Goal: Task Accomplishment & Management: Manage account settings

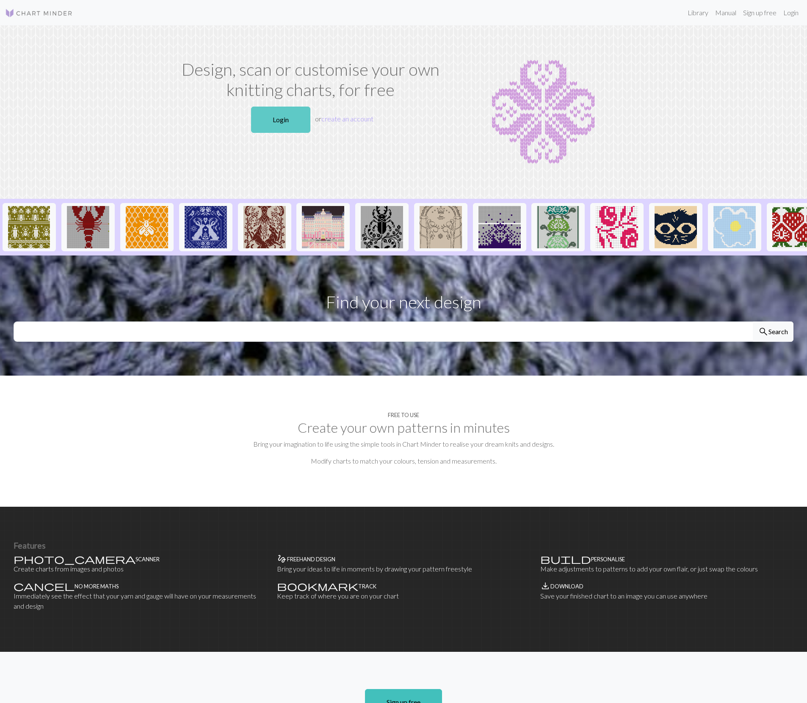
click at [280, 116] on link "Login" at bounding box center [280, 120] width 59 height 26
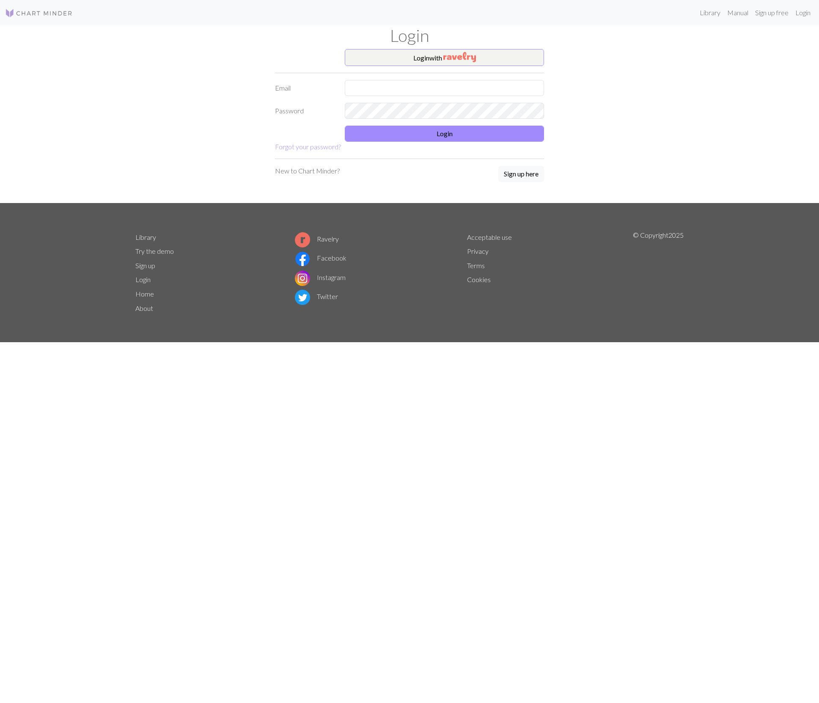
click at [404, 47] on div "Login" at bounding box center [409, 37] width 559 height 24
click at [402, 55] on button "Login with" at bounding box center [444, 57] width 199 height 17
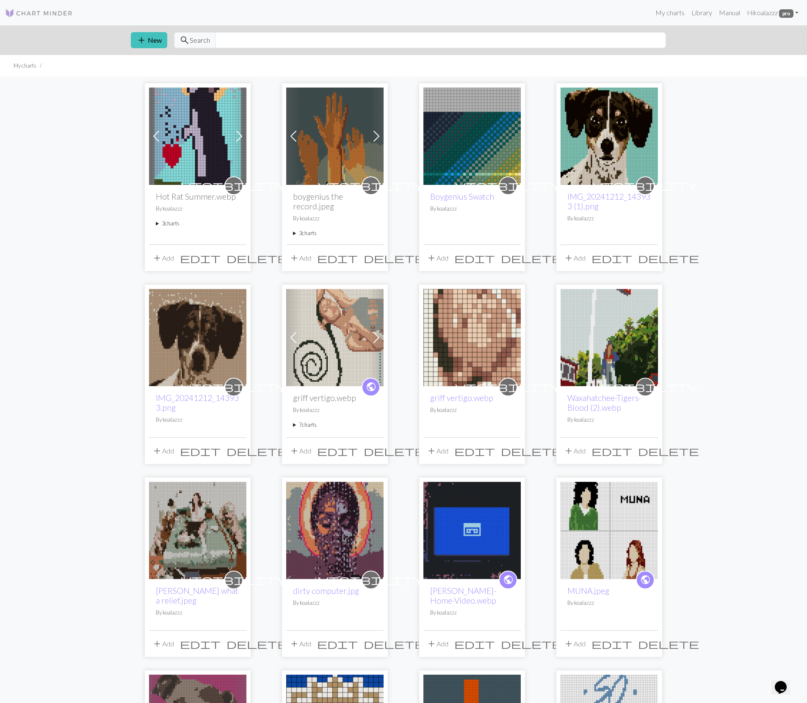
click at [297, 235] on summary "3 charts" at bounding box center [335, 233] width 84 height 8
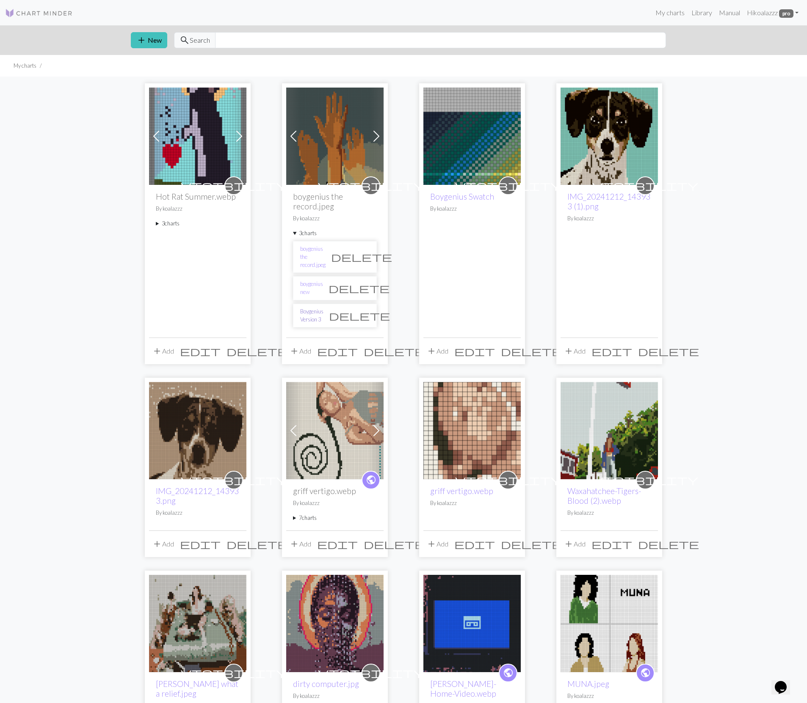
click at [323, 309] on link "Boygenius Version 3" at bounding box center [311, 316] width 23 height 16
click at [323, 280] on link "boygenius new" at bounding box center [311, 288] width 23 height 16
click at [308, 248] on link "boygenius the record.jpeg" at bounding box center [312, 257] width 25 height 25
click at [362, 253] on span "delete" at bounding box center [361, 257] width 61 height 12
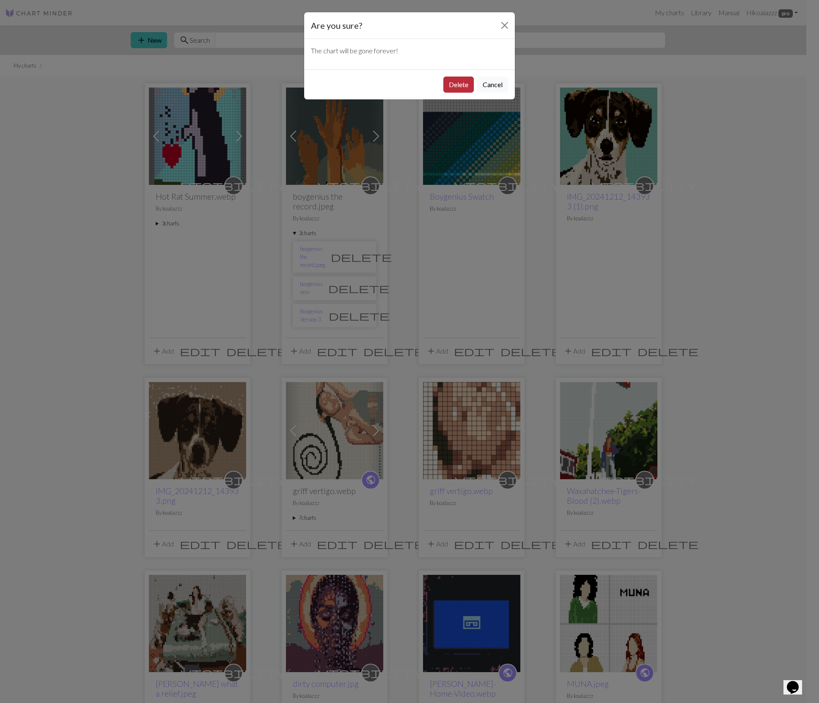
click at [456, 85] on button "Delete" at bounding box center [459, 85] width 30 height 16
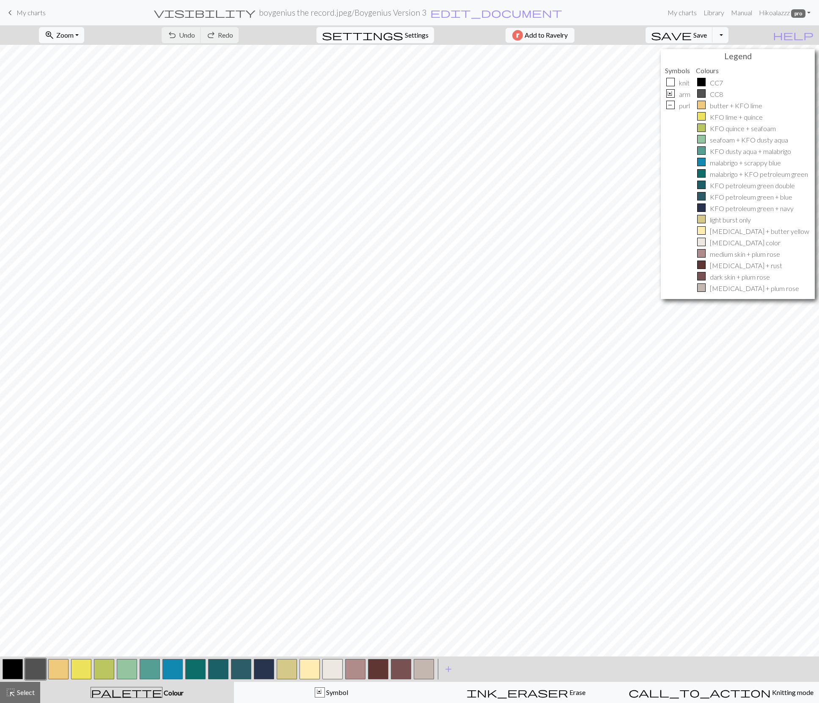
click at [405, 33] on span "Settings" at bounding box center [417, 35] width 24 height 10
select select "dk"
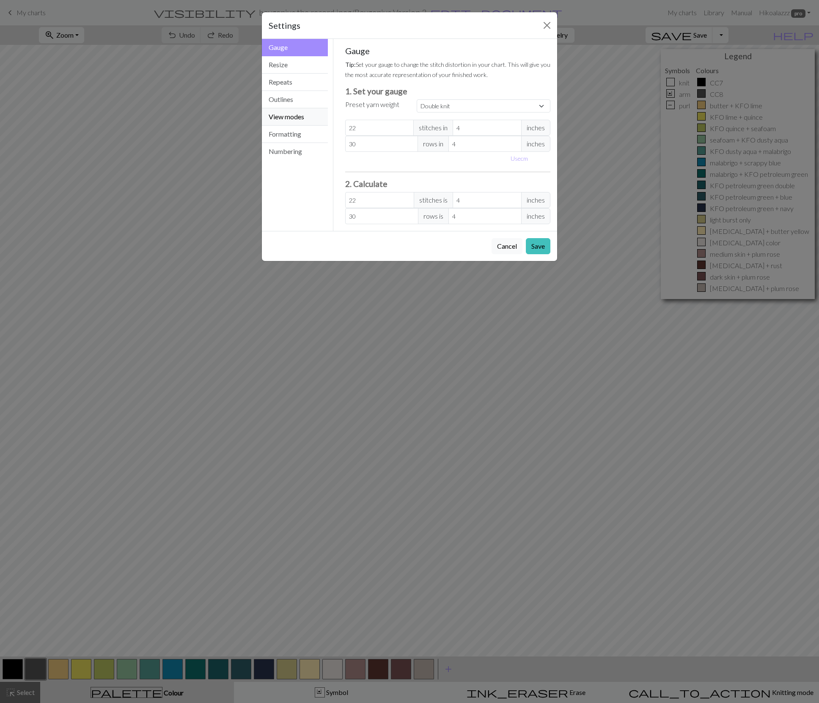
click at [309, 110] on button "View modes" at bounding box center [295, 116] width 66 height 17
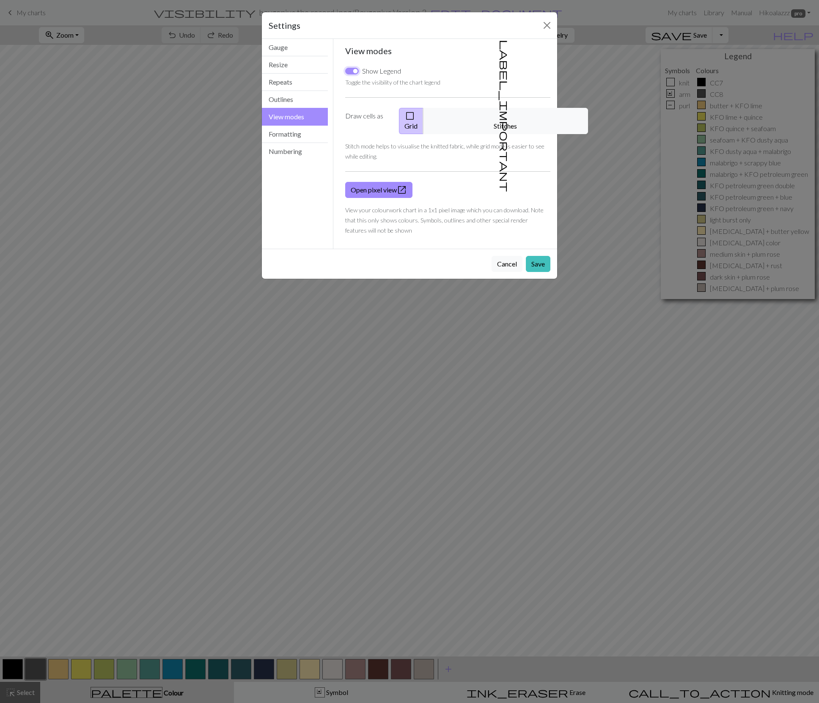
click at [354, 71] on input "Show Legend" at bounding box center [352, 71] width 14 height 7
checkbox input "false"
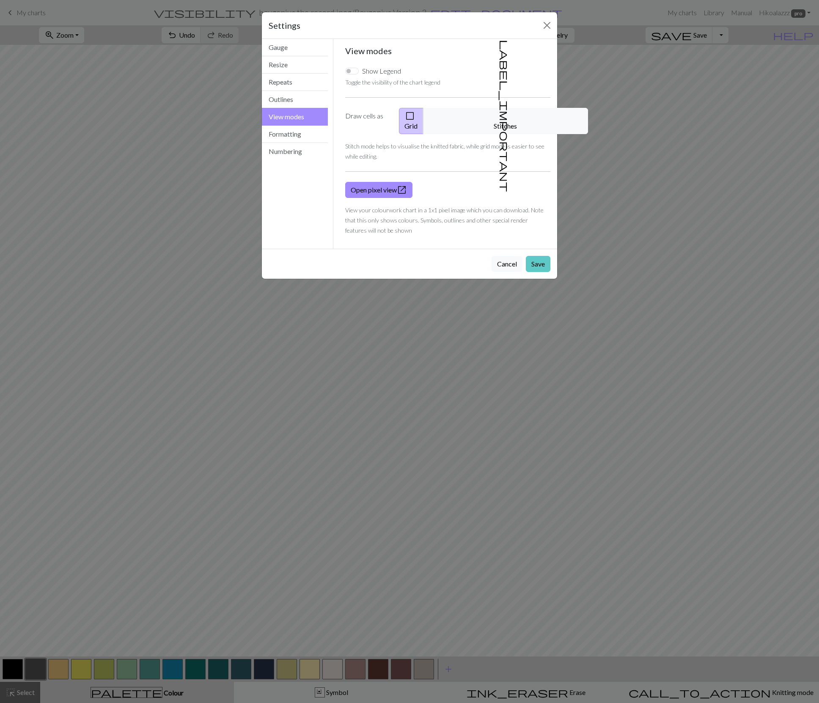
click at [539, 256] on button "Save" at bounding box center [538, 264] width 25 height 16
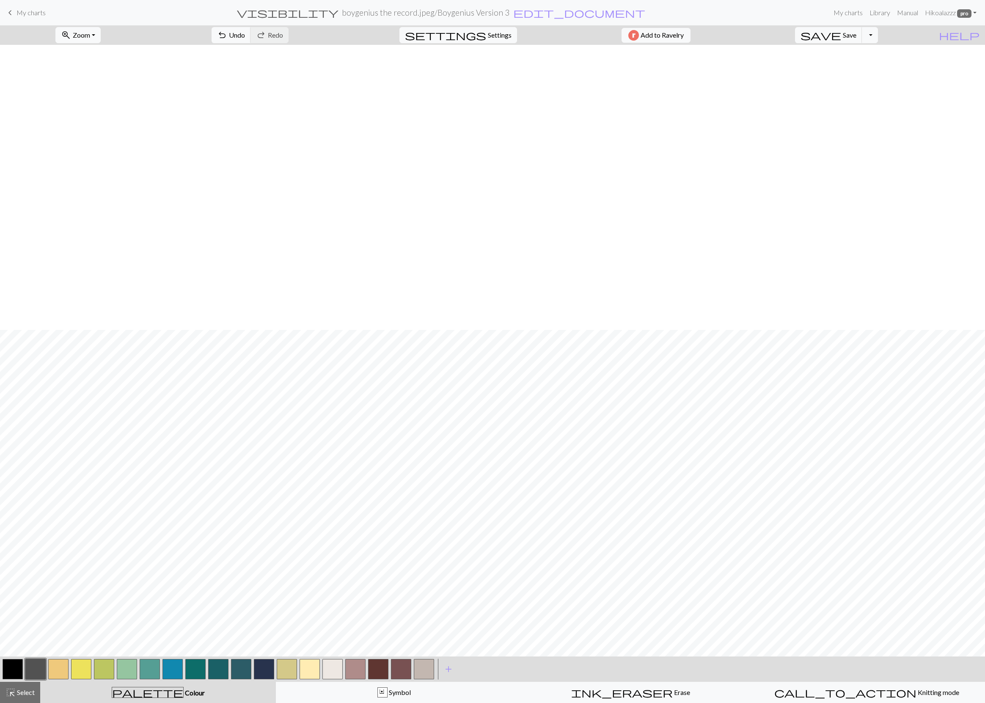
scroll to position [285, 0]
click at [13, 669] on button "button" at bounding box center [13, 669] width 20 height 20
click at [17, 11] on span "My charts" at bounding box center [31, 12] width 29 height 8
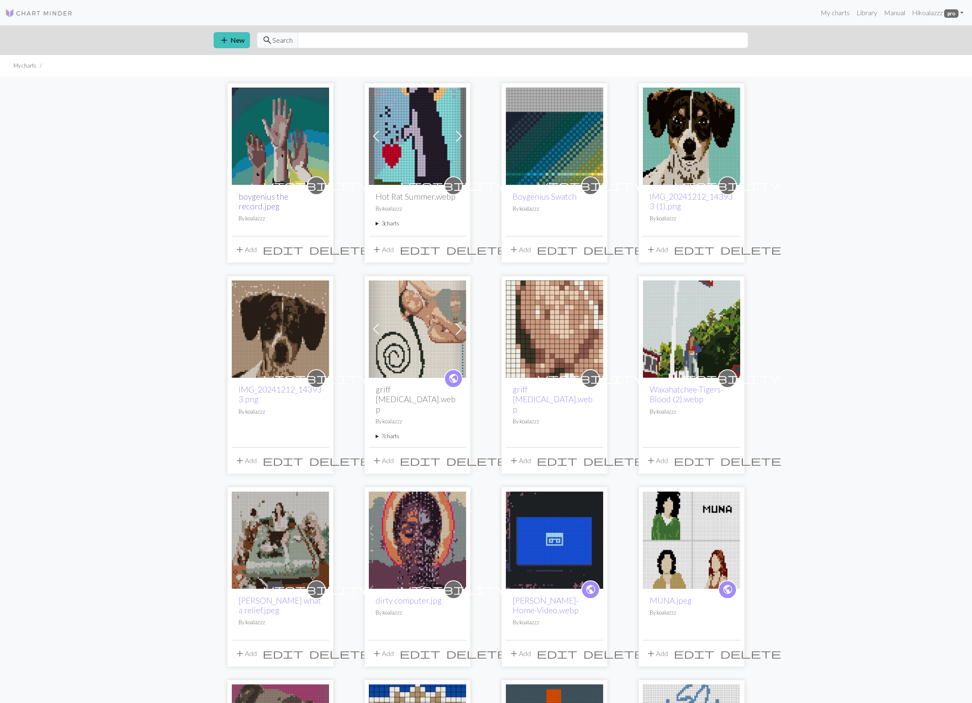
click at [255, 197] on link "boygenius the record.jpeg" at bounding box center [264, 201] width 50 height 19
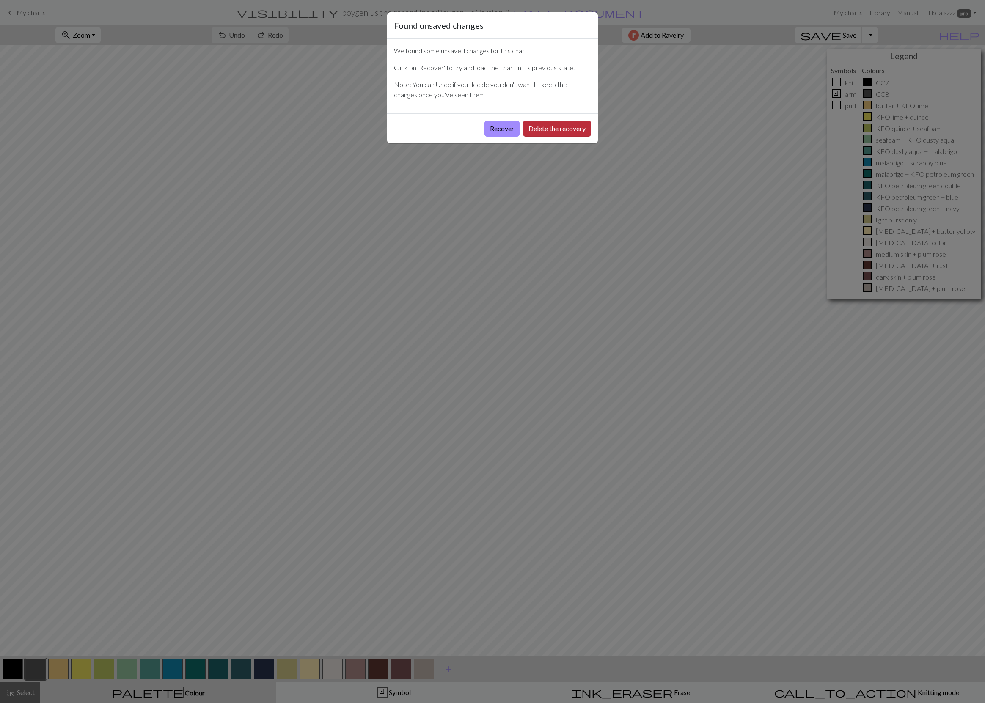
click at [545, 124] on button "Delete the recovery" at bounding box center [557, 129] width 68 height 16
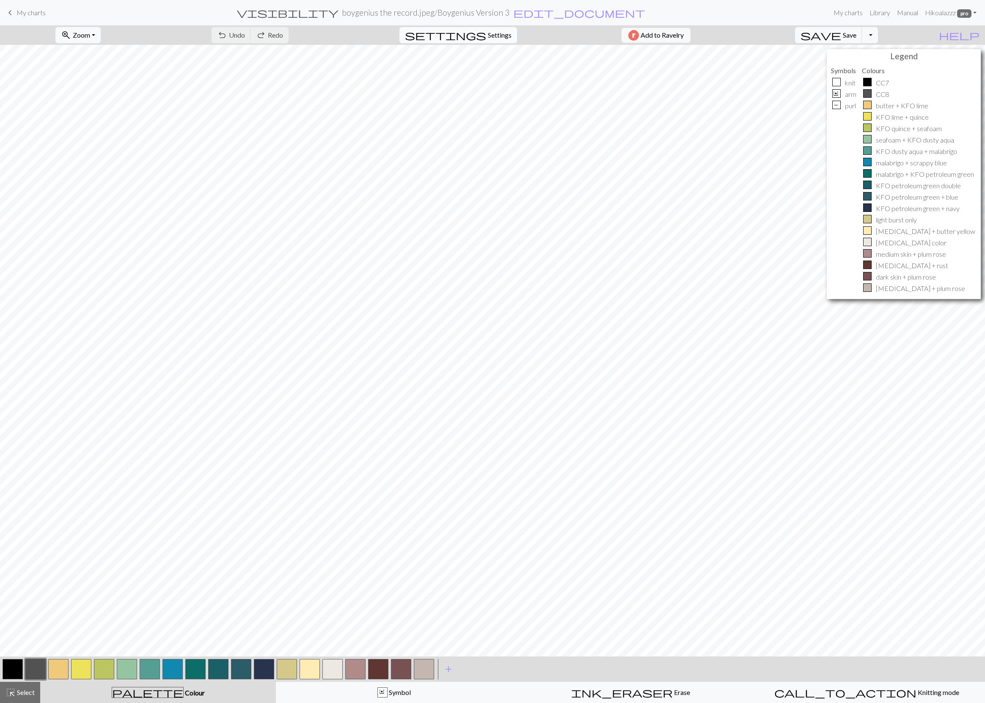
click at [490, 35] on span "Settings" at bounding box center [500, 35] width 24 height 10
select select "dk"
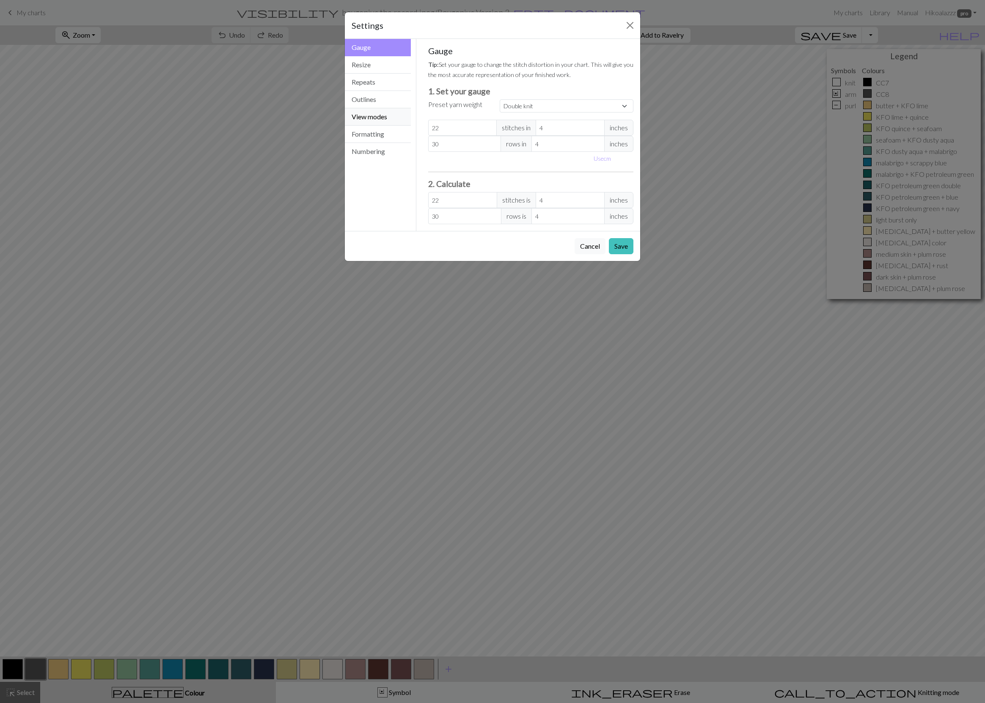
click at [376, 114] on button "View modes" at bounding box center [378, 116] width 66 height 17
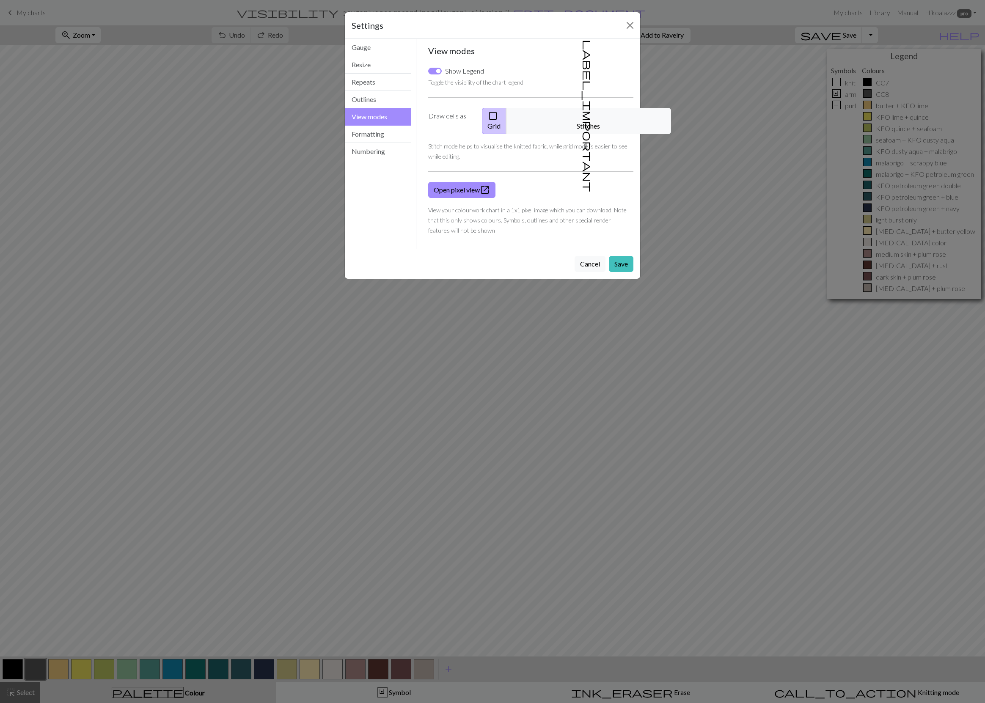
click at [460, 75] on label "Show Legend" at bounding box center [464, 71] width 39 height 10
click at [442, 74] on input "Show Legend" at bounding box center [435, 71] width 14 height 7
checkbox input "false"
click at [617, 249] on div "Cancel Save" at bounding box center [492, 264] width 295 height 30
click at [625, 256] on button "Save" at bounding box center [621, 264] width 25 height 16
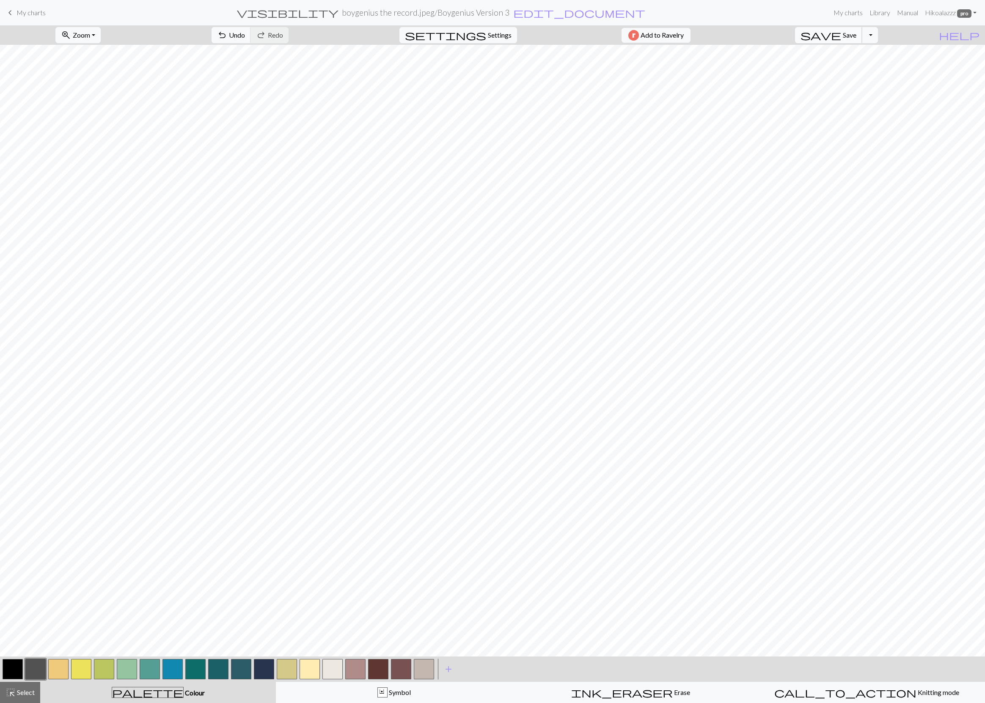
click at [819, 37] on span "Save" at bounding box center [850, 35] width 14 height 8
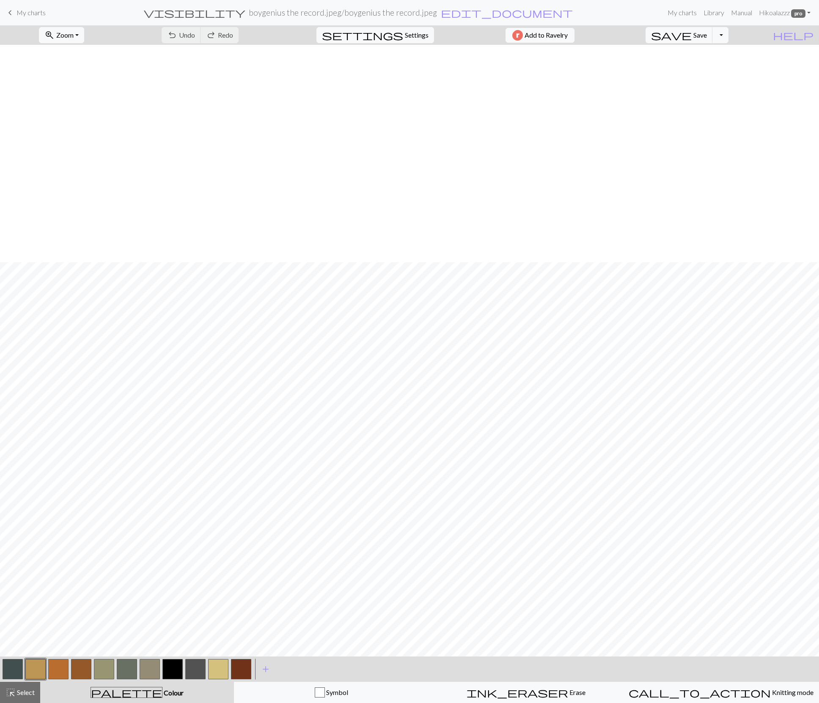
scroll to position [218, 0]
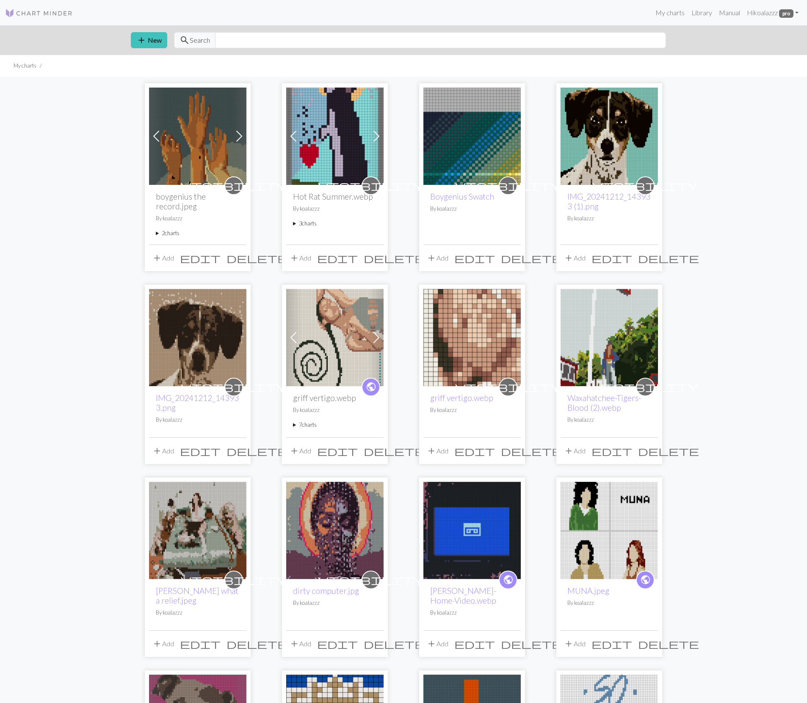
click at [156, 234] on summary "2 charts" at bounding box center [198, 233] width 84 height 8
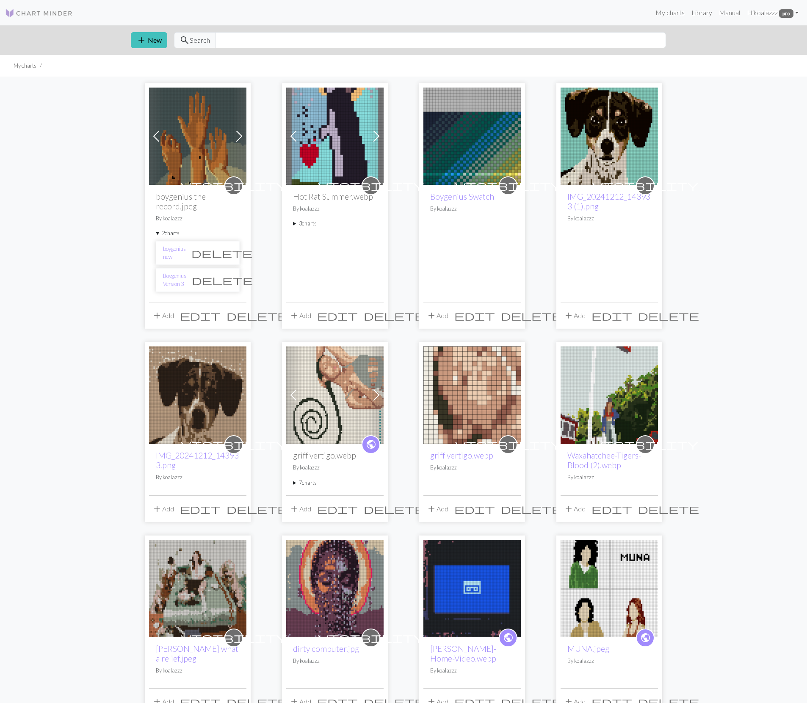
click at [226, 247] on span "delete" at bounding box center [221, 253] width 61 height 12
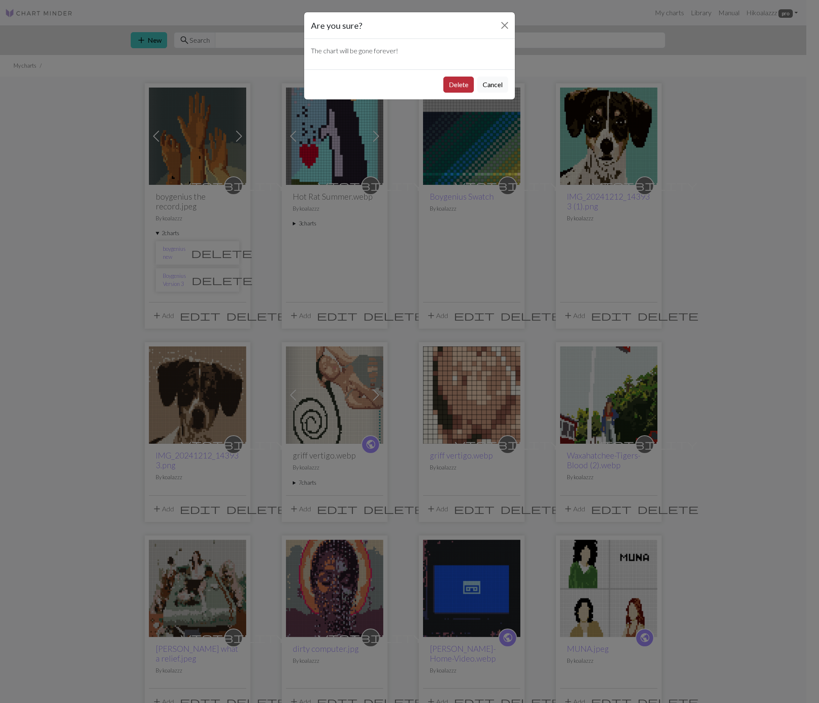
click at [450, 77] on button "Delete" at bounding box center [459, 85] width 30 height 16
